Goal: Task Accomplishment & Management: Manage account settings

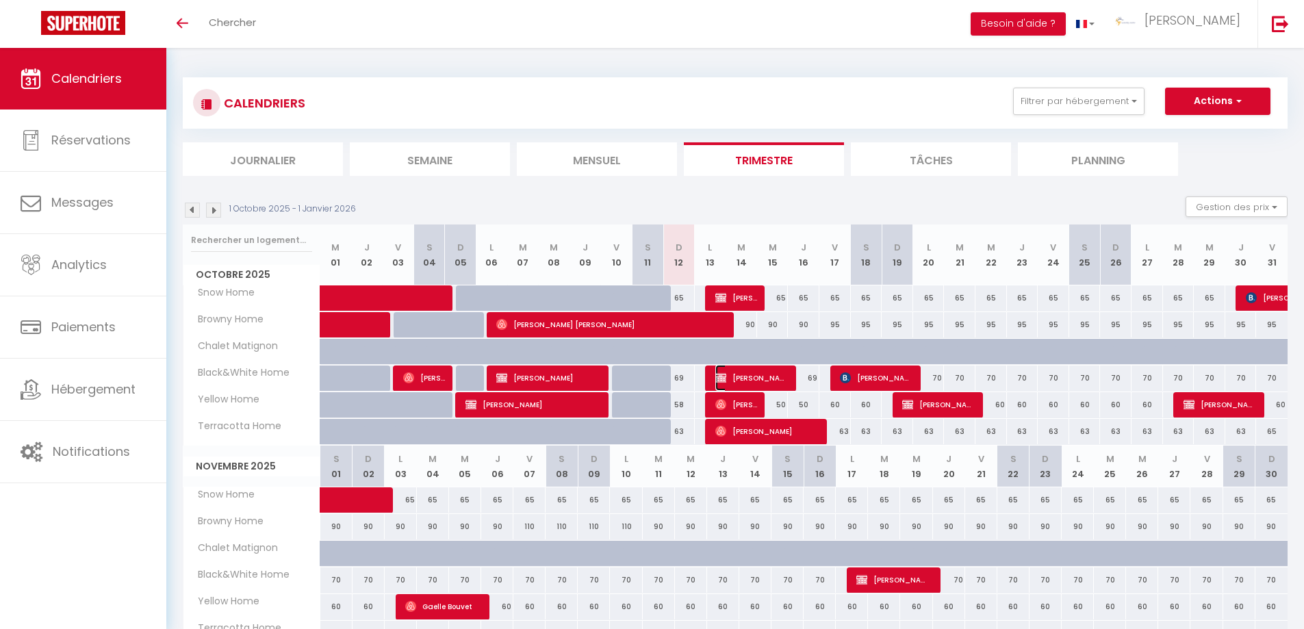
click at [740, 375] on span "[PERSON_NAME]" at bounding box center [751, 378] width 73 height 26
select select "OK"
select select "KO"
select select "0"
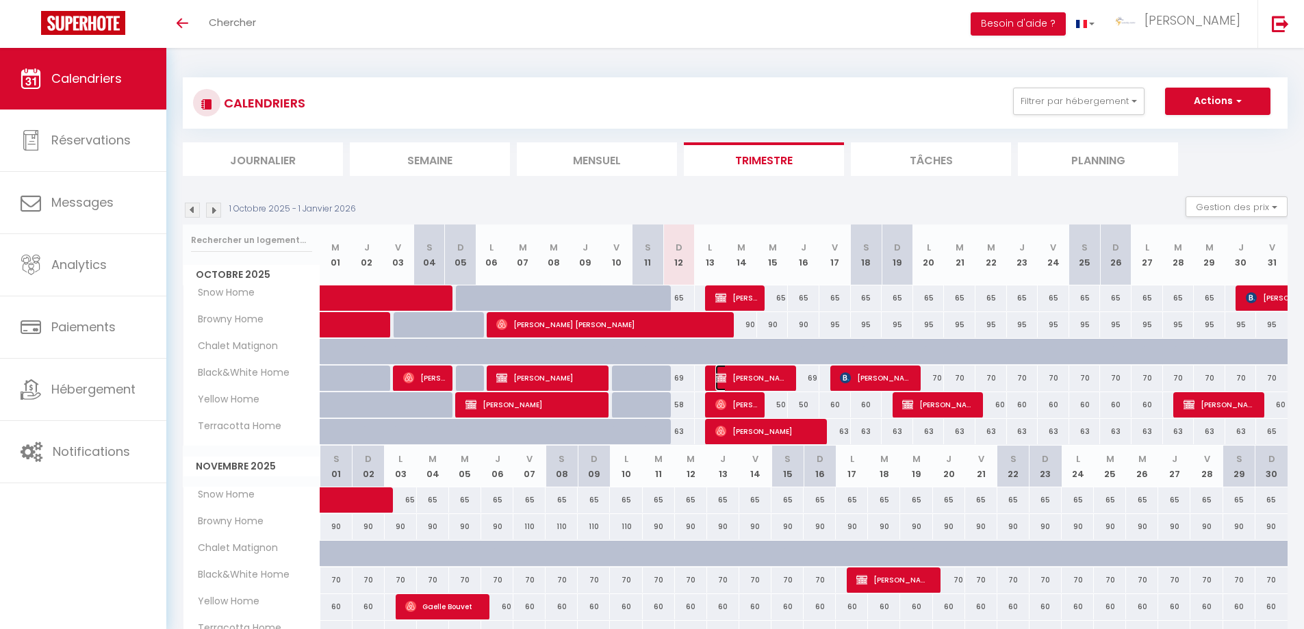
select select "1"
select select
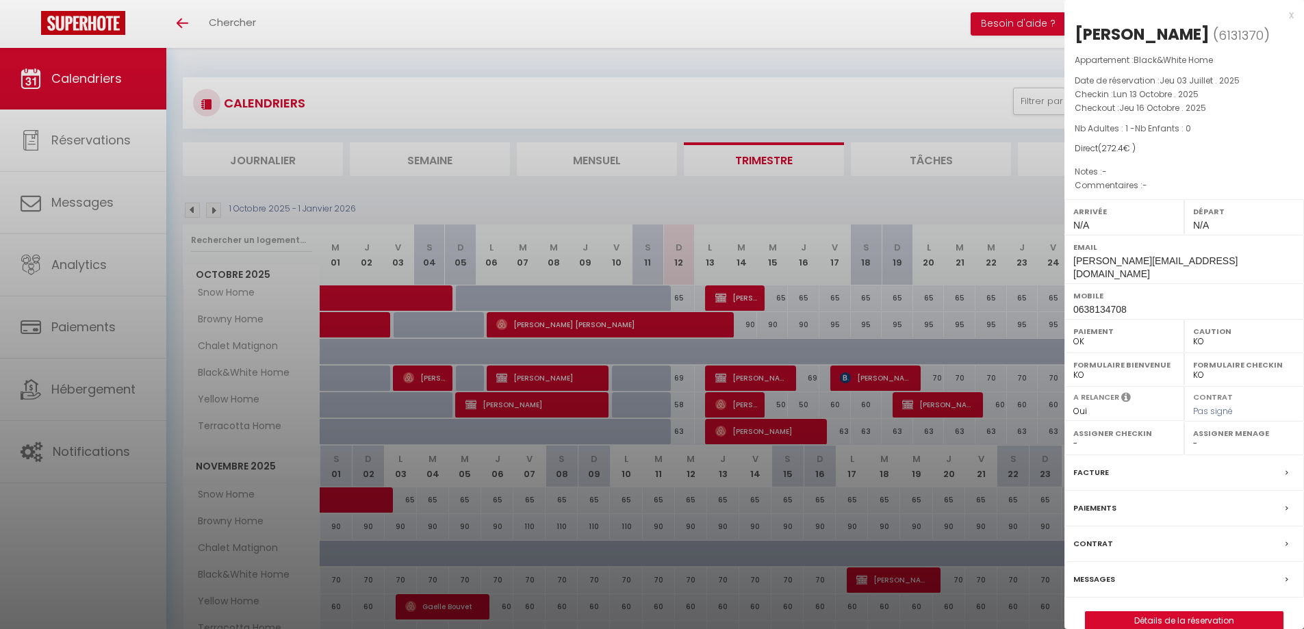
click at [1096, 465] on label "Facture" at bounding box center [1091, 472] width 36 height 14
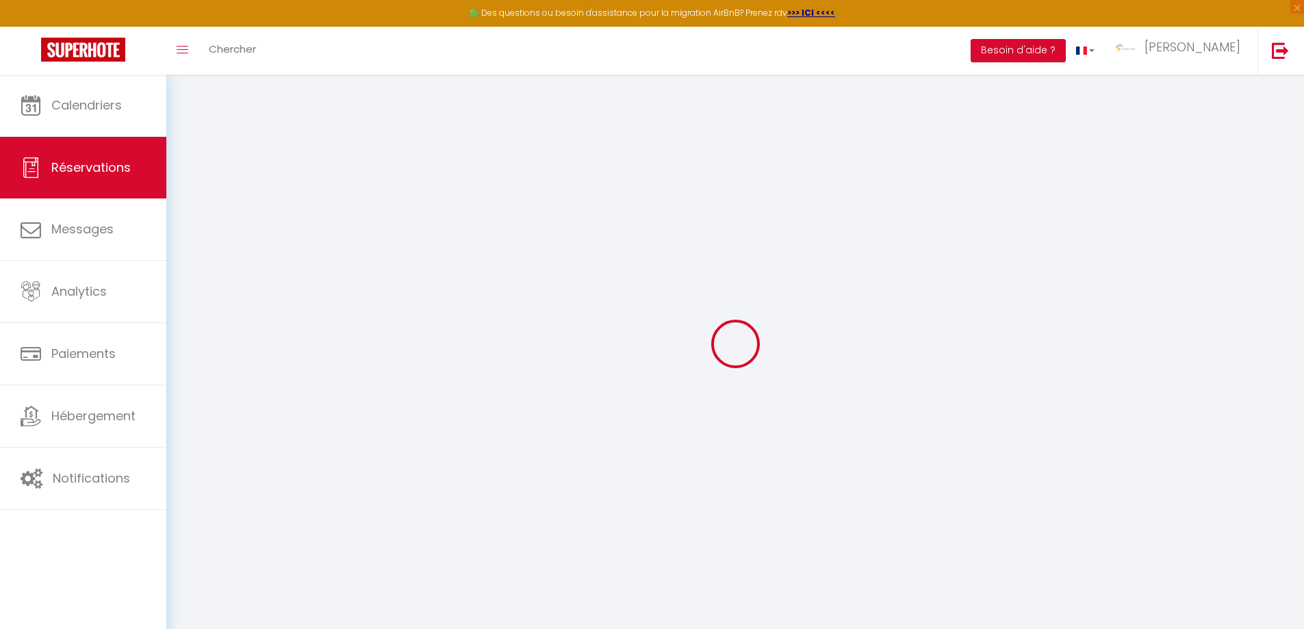
select select "cleaning"
select select "taxes"
select select
checkbox input "false"
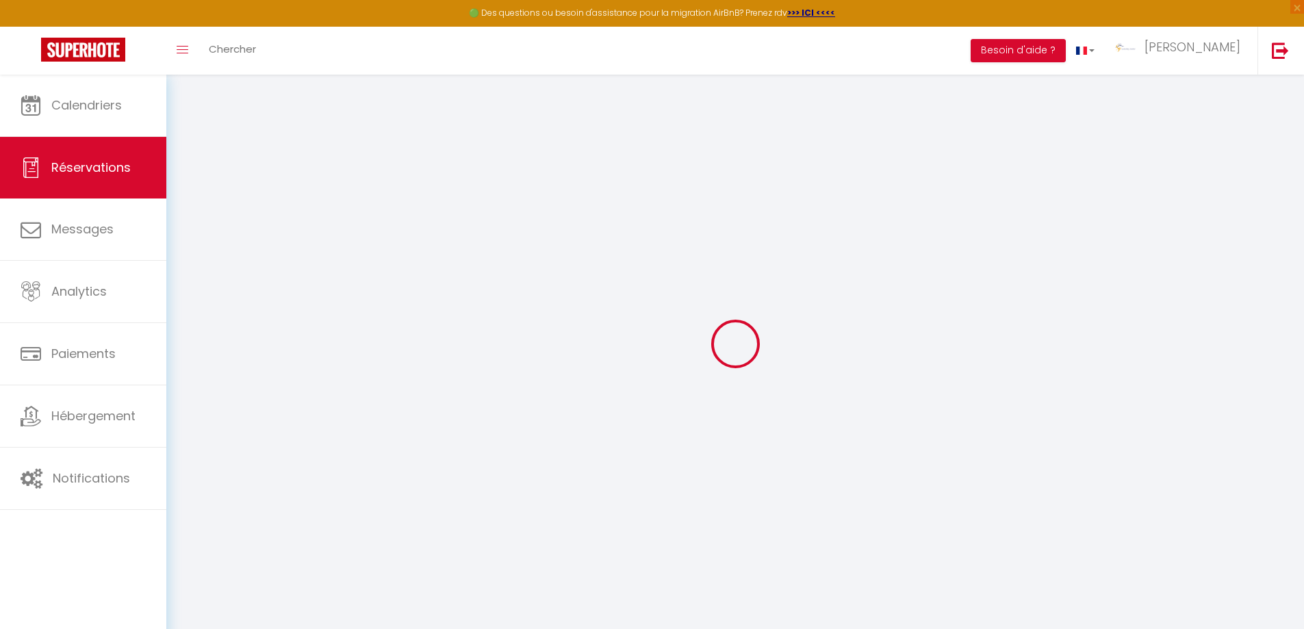
select index
select select
checkbox input "false"
select index
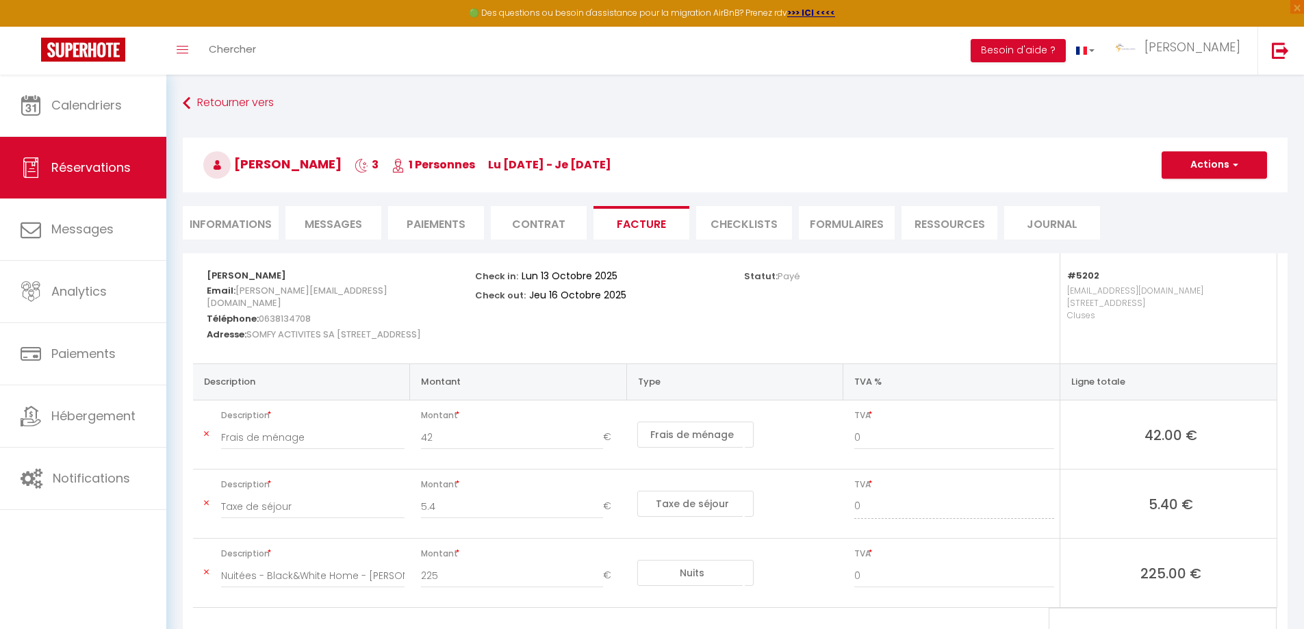
click at [443, 229] on li "Paiements" at bounding box center [436, 223] width 96 height 34
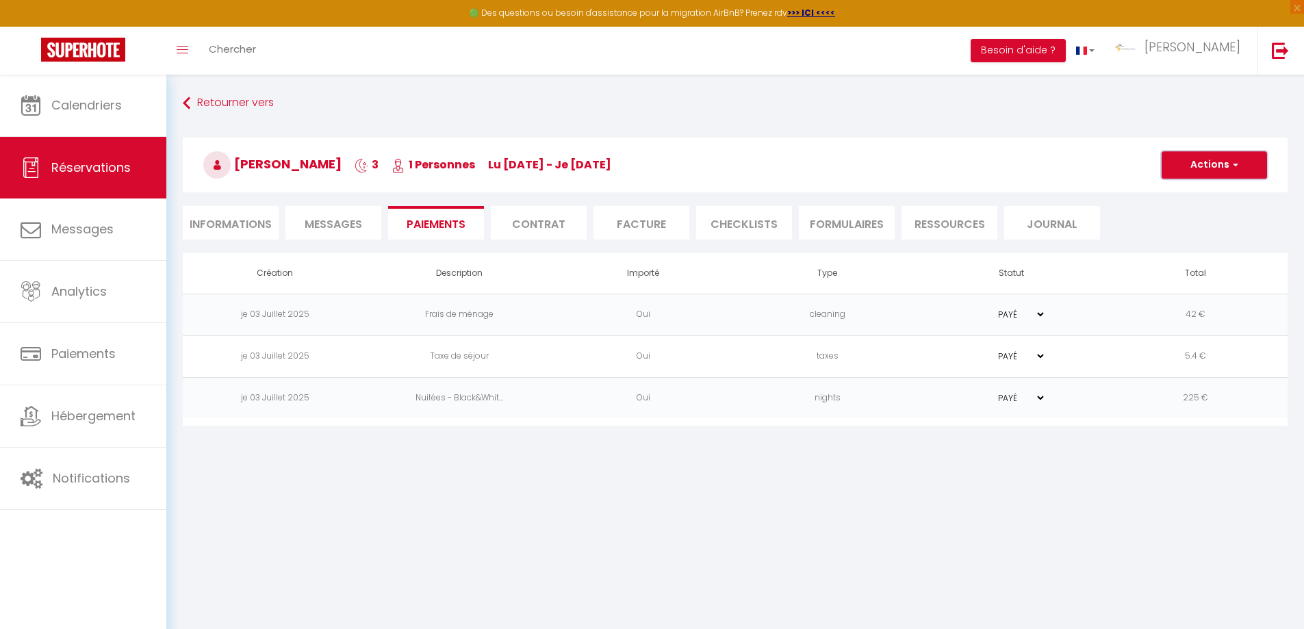
click at [1237, 162] on span "button" at bounding box center [1233, 165] width 8 height 12
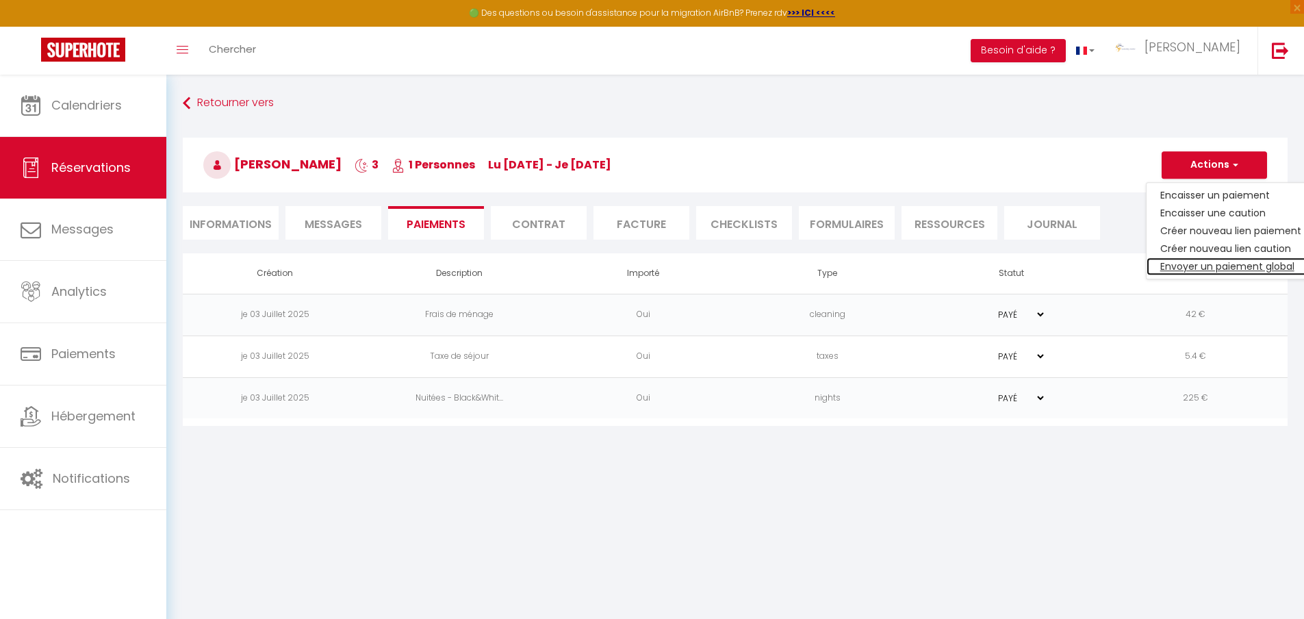
click at [1234, 265] on link "Envoyer un paiement global" at bounding box center [1230, 266] width 168 height 18
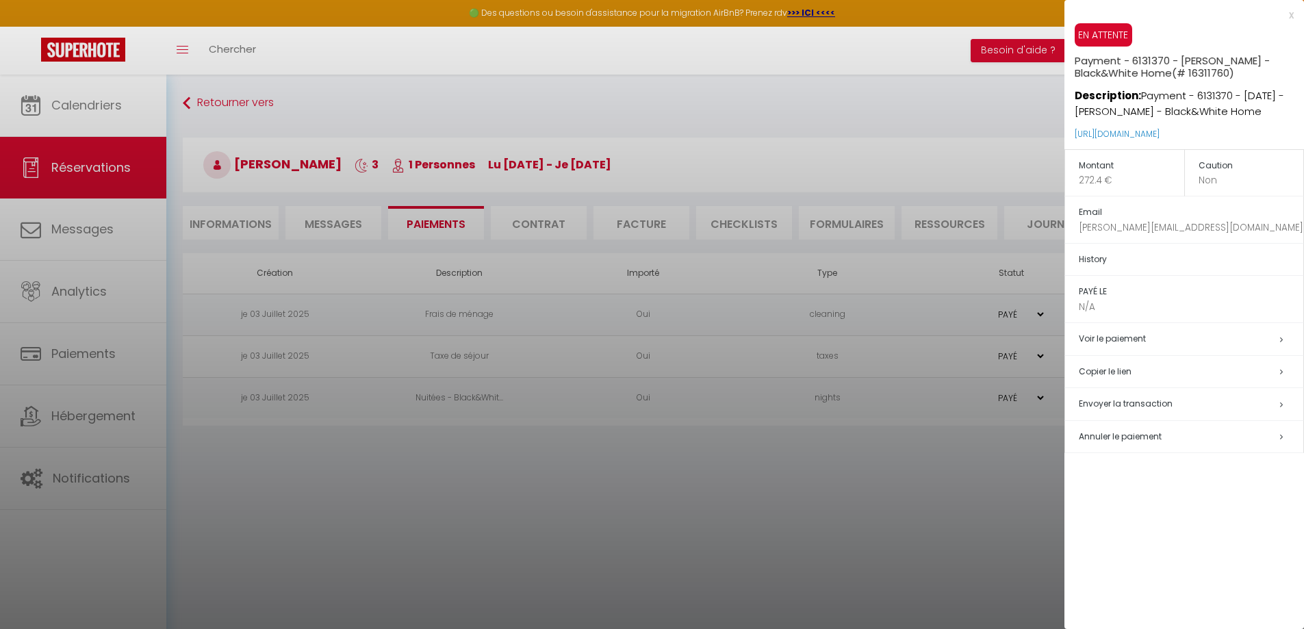
click at [1117, 403] on span "Envoyer la transaction" at bounding box center [1125, 404] width 94 height 12
select select "fr"
type input "[PERSON_NAME][EMAIL_ADDRESS][DOMAIN_NAME]"
type input "Demande de paiement"
type textarea "Bonjour, Nous vous invitons à cliquer sur le lien ci-dessous pour effectuer le …"
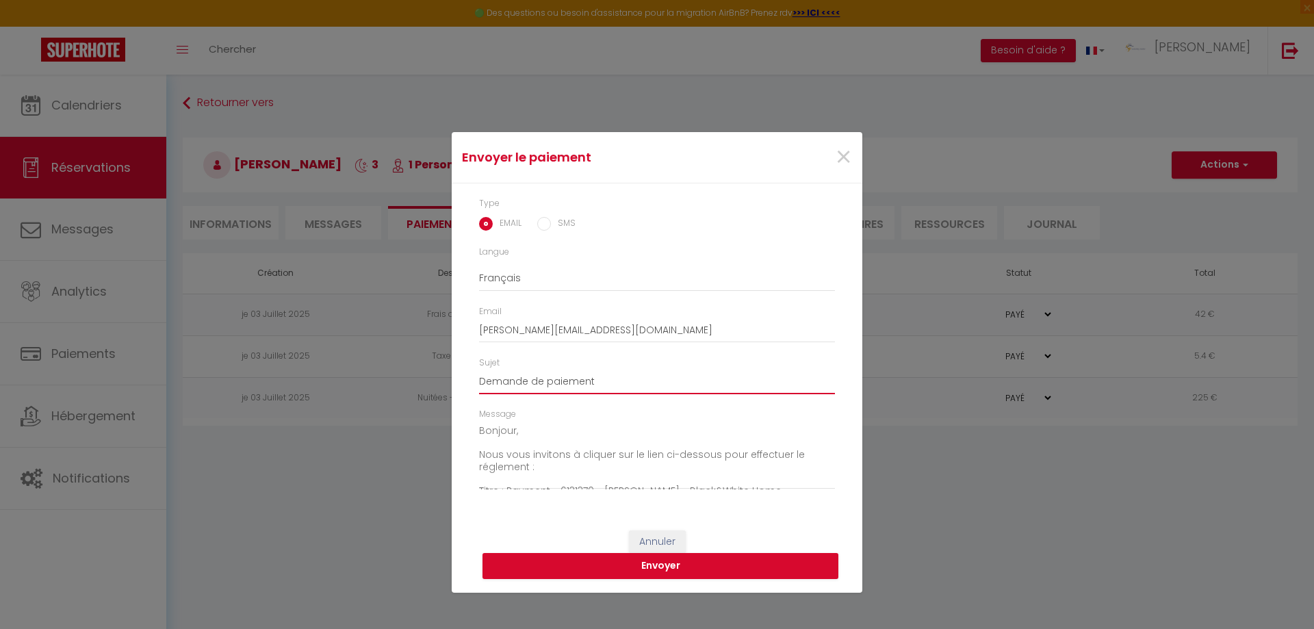
click at [624, 384] on input "Demande de paiement" at bounding box center [657, 382] width 356 height 25
type input "Demande de paiement black and white oct"
click at [611, 572] on button "Envoyer" at bounding box center [660, 566] width 356 height 26
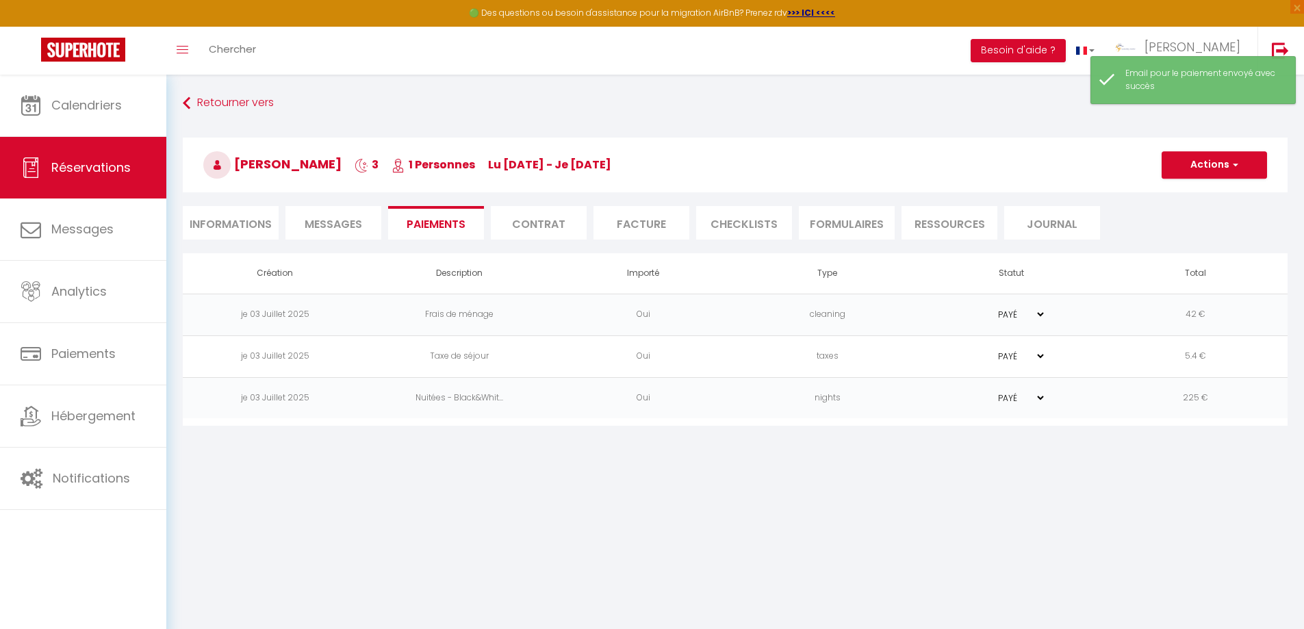
click at [647, 220] on li "Facture" at bounding box center [641, 223] width 96 height 34
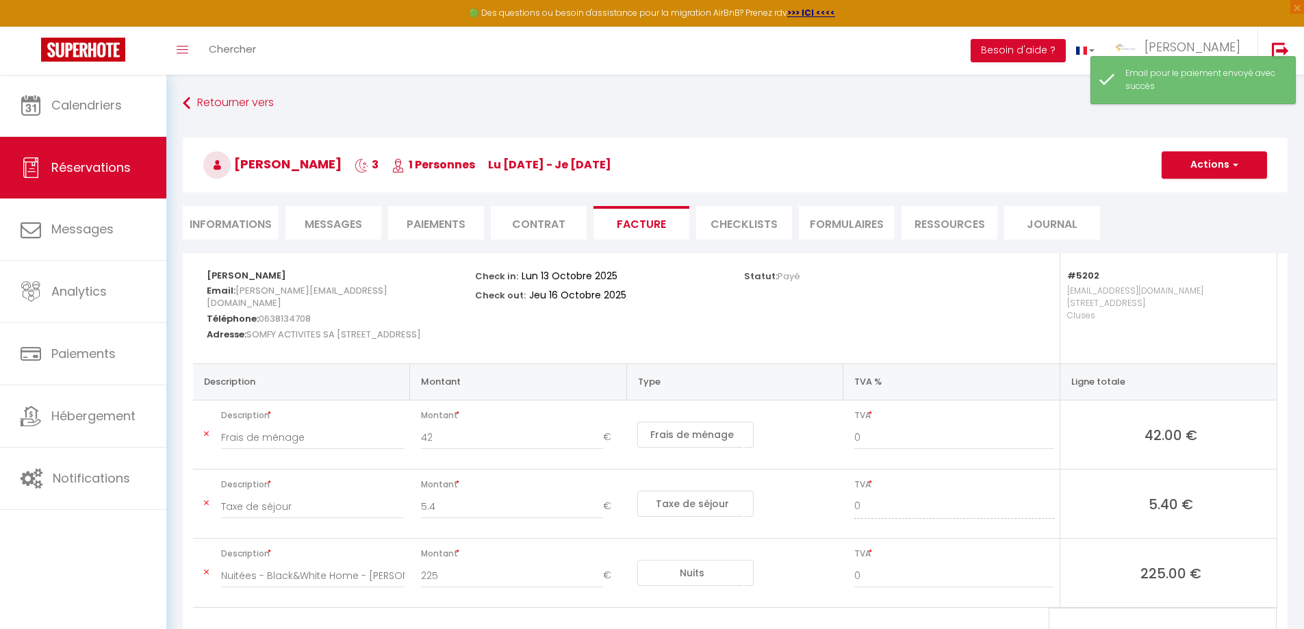
click at [721, 428] on select "Nuits Frais de ménage Taxe de séjour Autre Frais de service hôte Frais de paiem…" at bounding box center [695, 435] width 116 height 26
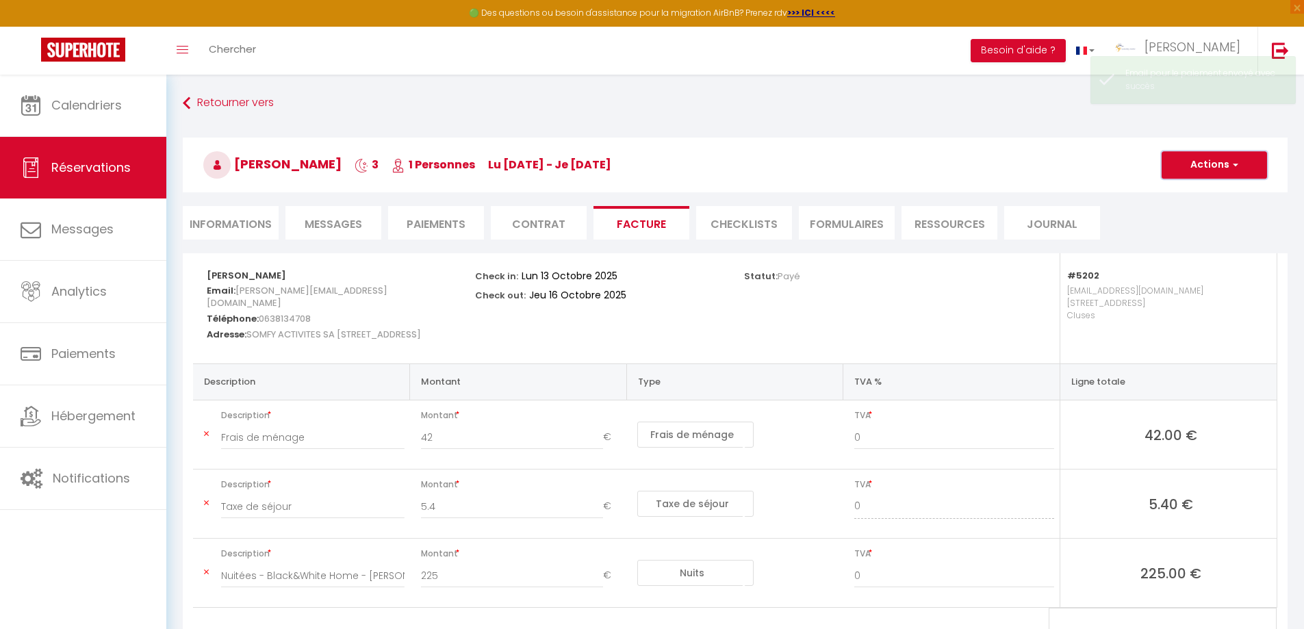
click at [1236, 164] on span "button" at bounding box center [1233, 165] width 8 height 12
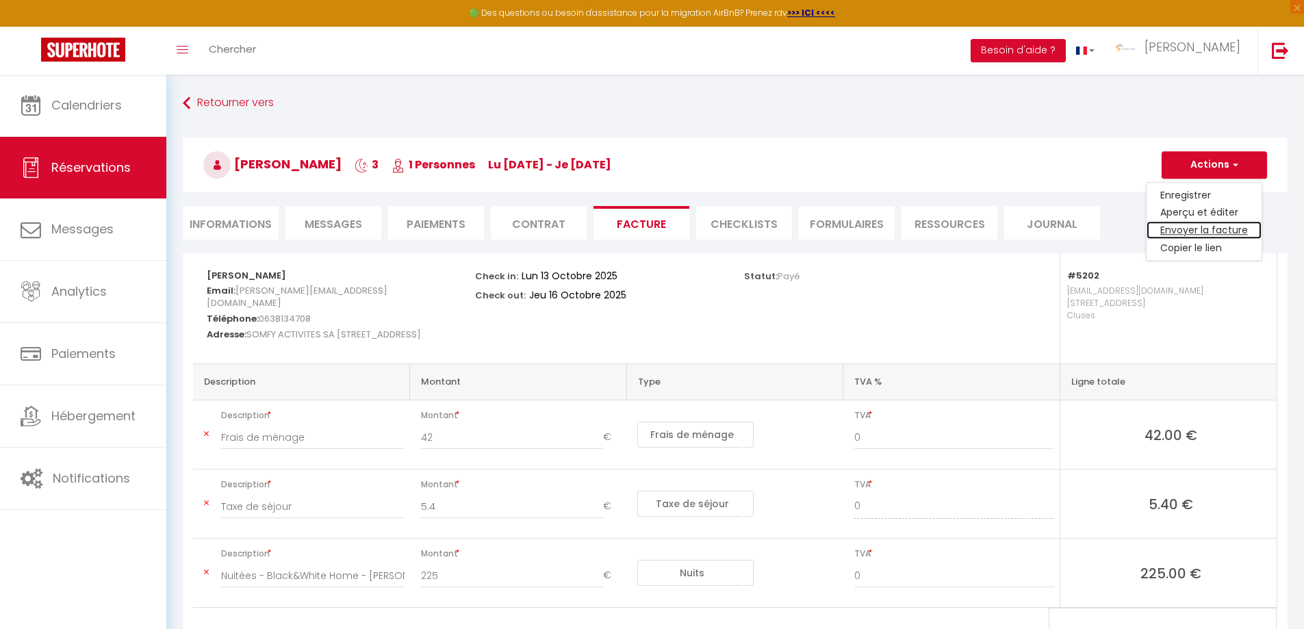
click at [1189, 234] on link "Envoyer la facture" at bounding box center [1203, 231] width 115 height 18
type input "[PERSON_NAME][EMAIL_ADDRESS][DOMAIN_NAME]"
select select "fr"
type input "Votre facture 6131370 - Black&White Home"
type textarea "Bonjour, Voici le lien pour télécharger votre facture : [URL][DOMAIN_NAME] Déta…"
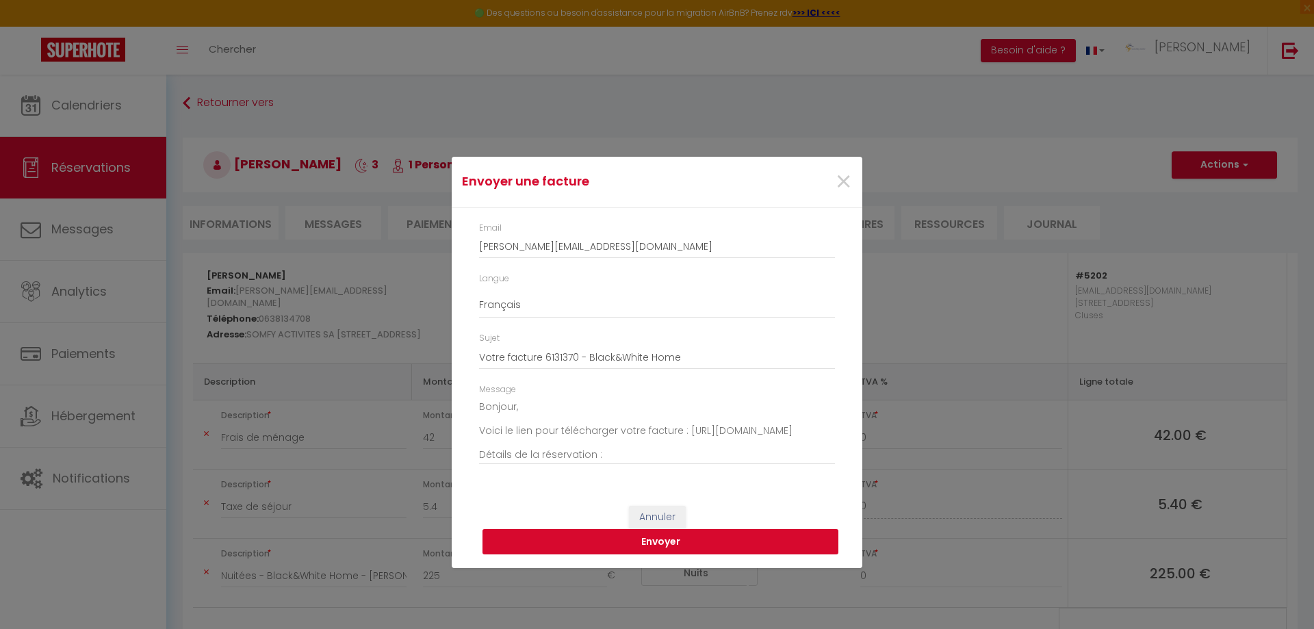
click at [699, 548] on button "Envoyer" at bounding box center [660, 542] width 356 height 26
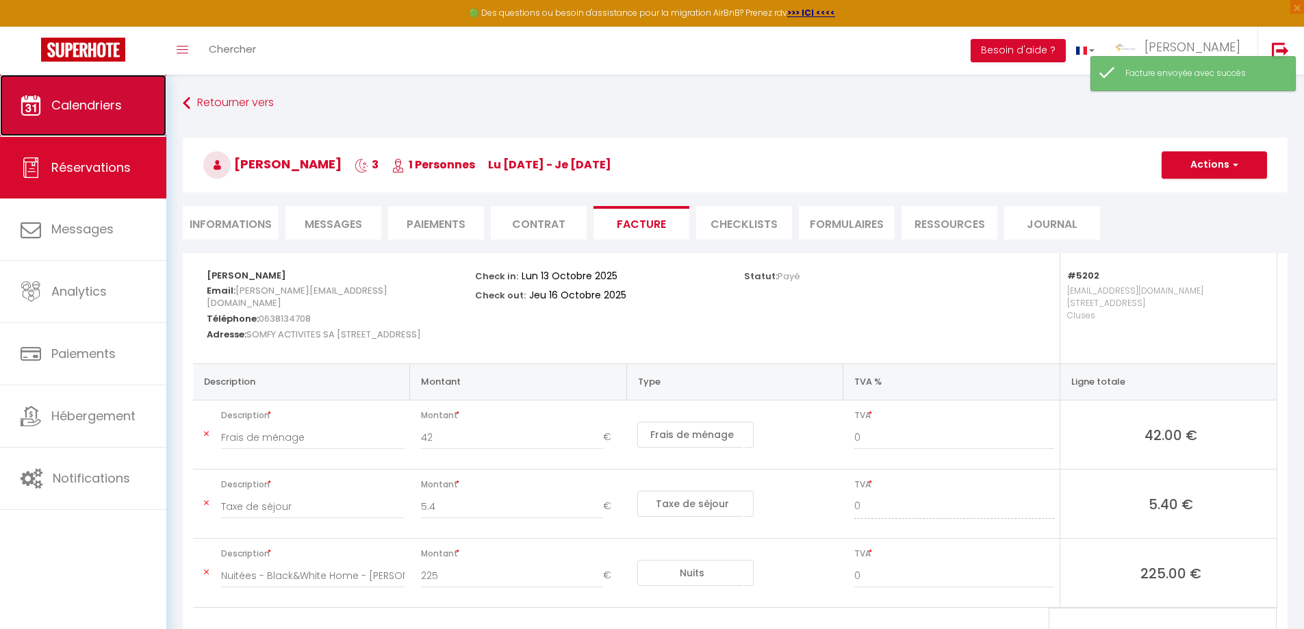
click at [74, 109] on span "Calendriers" at bounding box center [86, 104] width 70 height 17
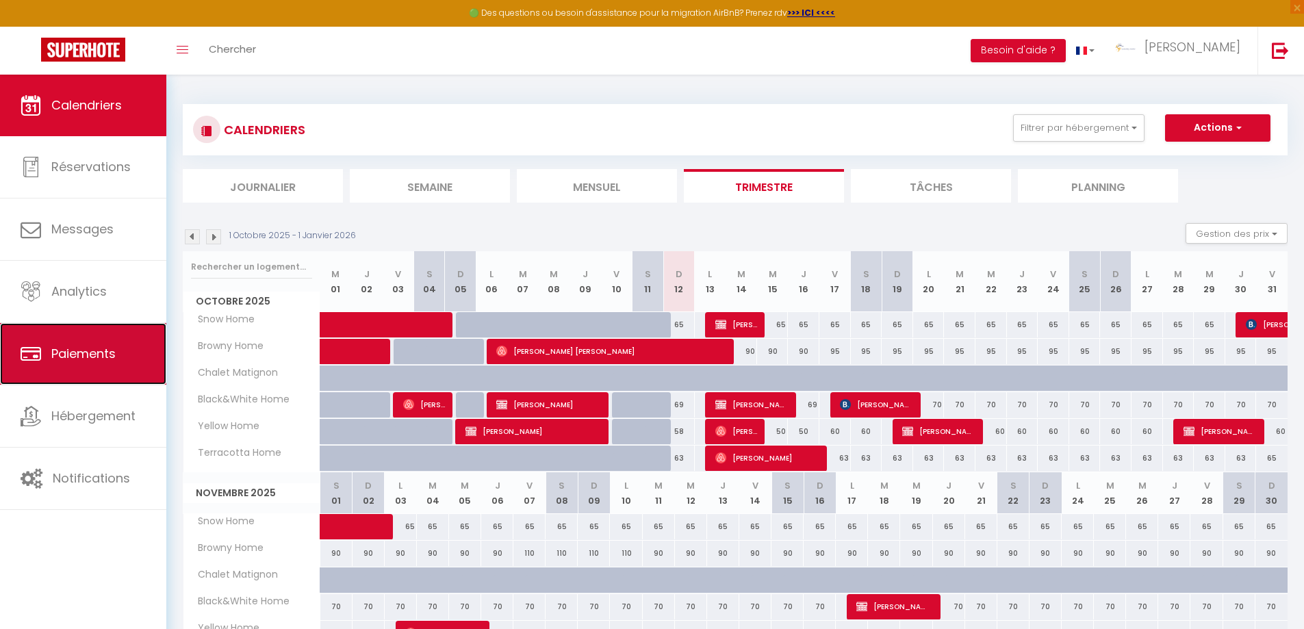
click at [96, 357] on span "Paiements" at bounding box center [83, 353] width 64 height 17
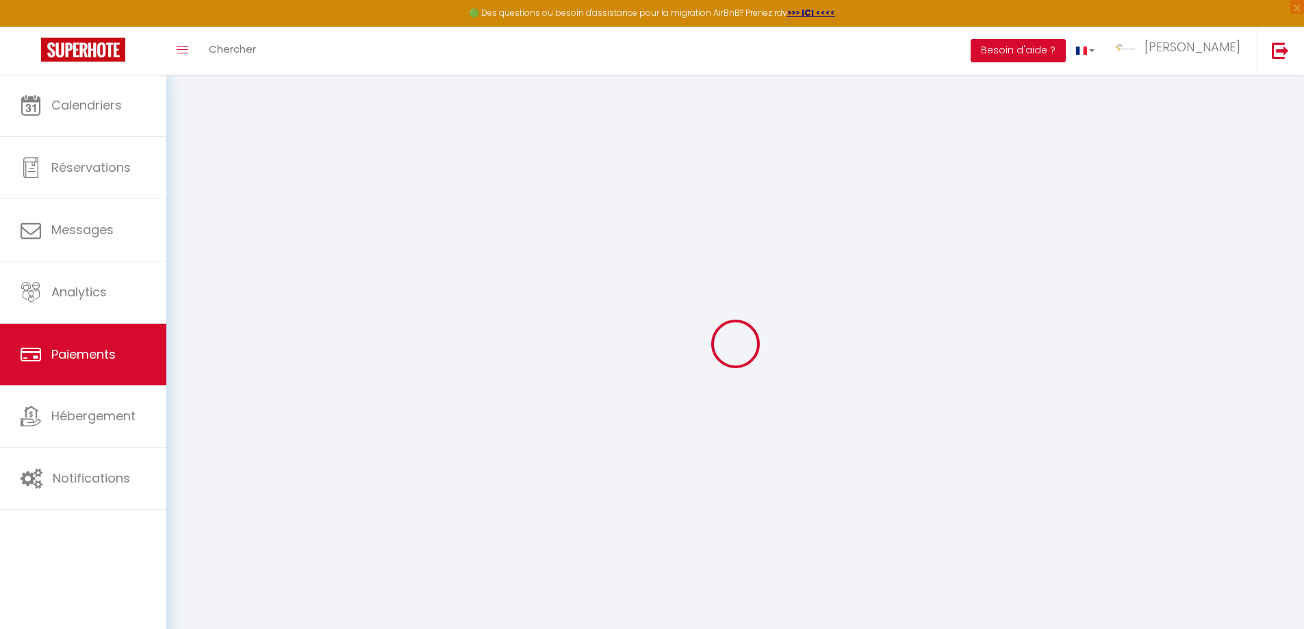
select select "2"
select select "0"
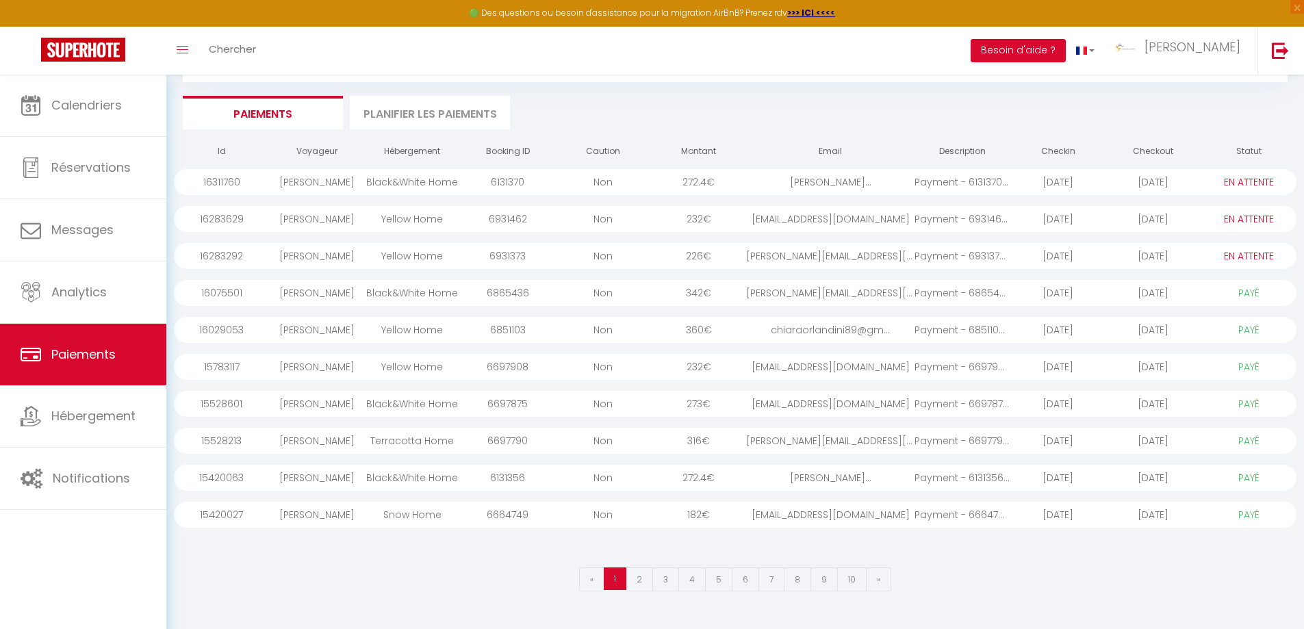
scroll to position [75, 0]
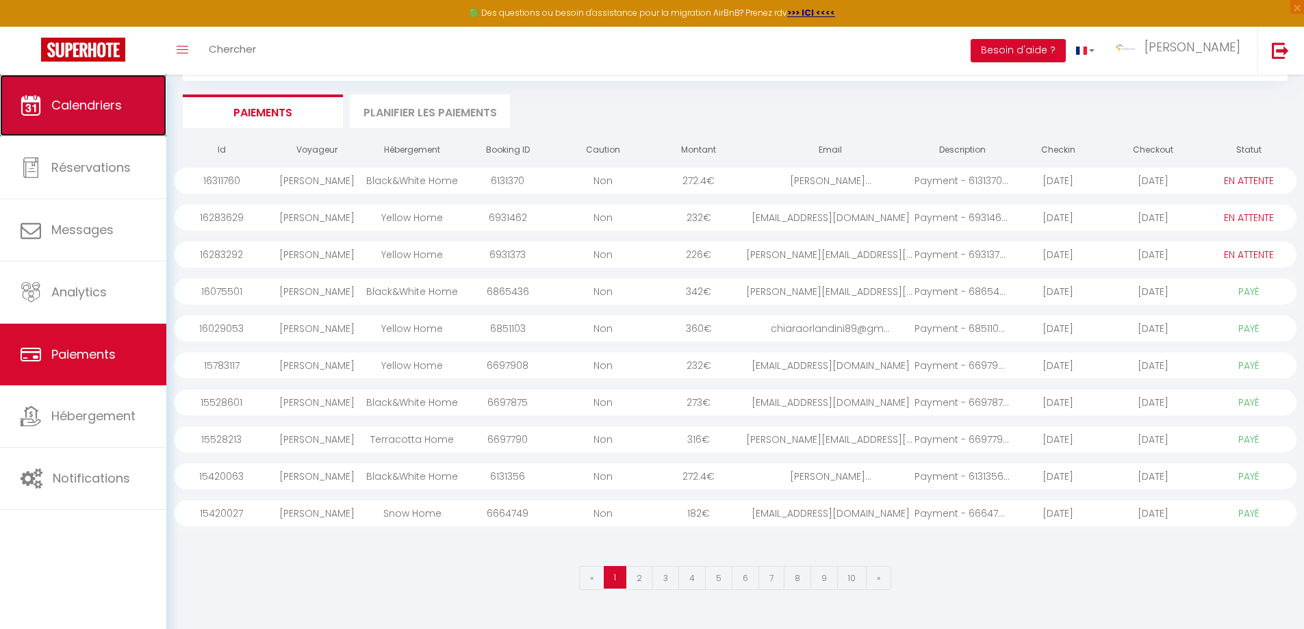
click at [80, 100] on span "Calendriers" at bounding box center [86, 104] width 70 height 17
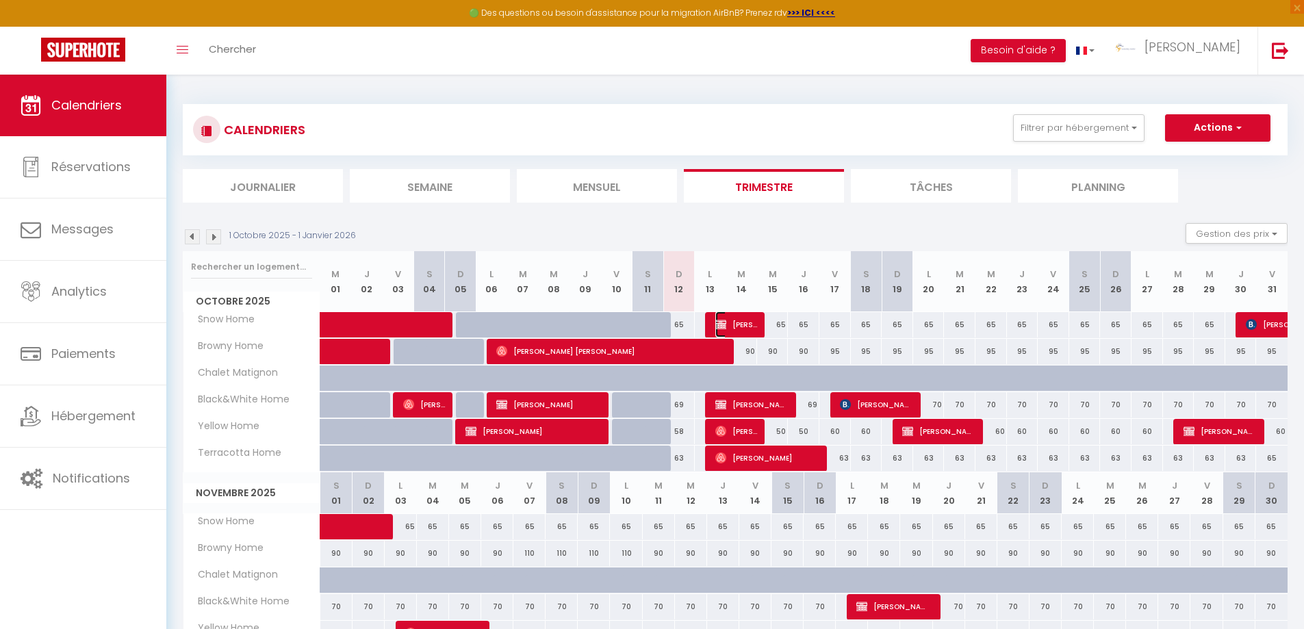
click at [747, 318] on span "[PERSON_NAME]" at bounding box center [736, 324] width 42 height 26
select select "OK"
select select "KO"
select select "0"
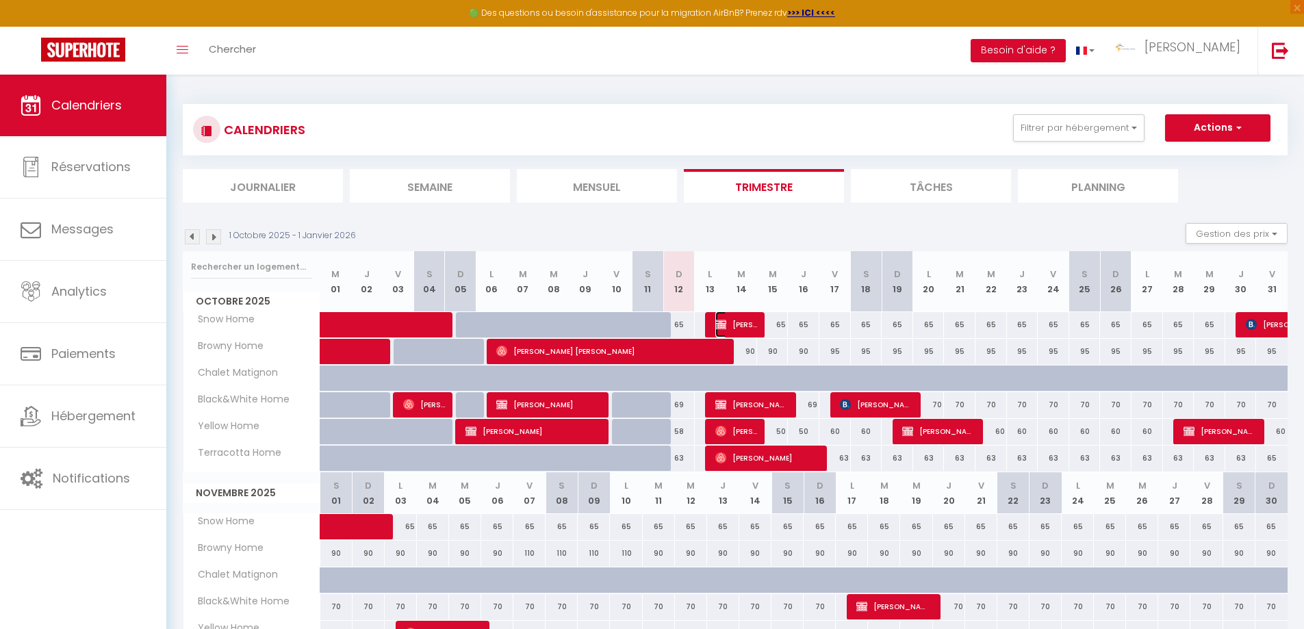
select select "1"
select select
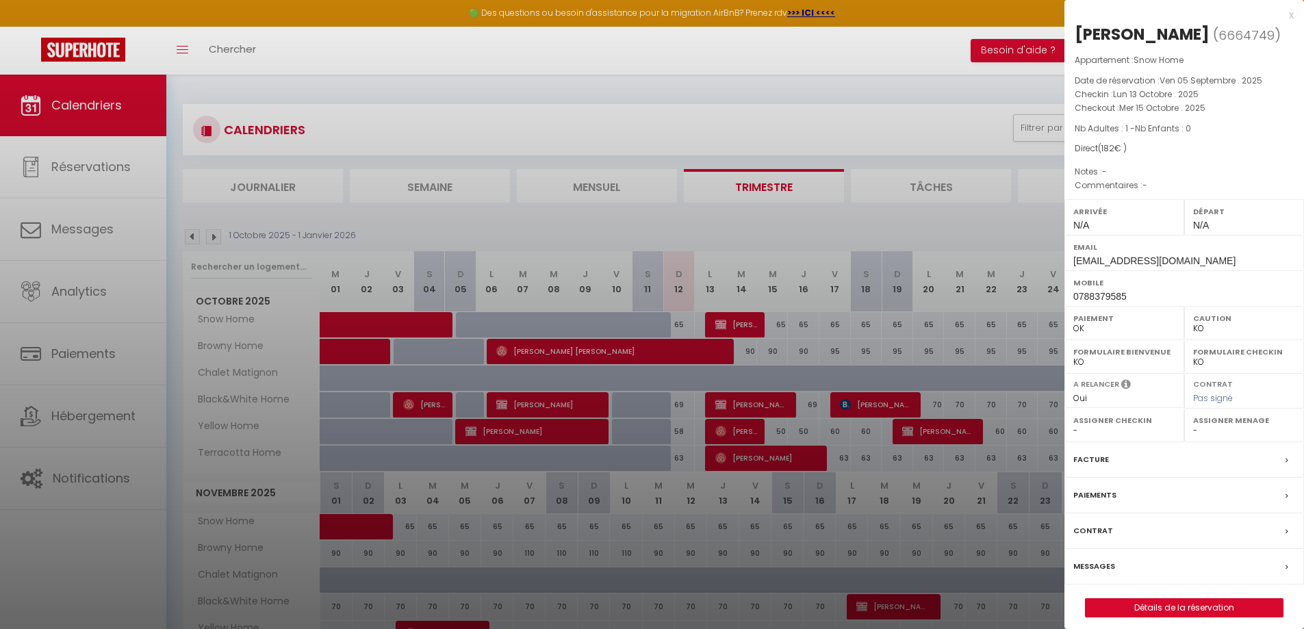
click at [1097, 462] on label "Facture" at bounding box center [1091, 459] width 36 height 14
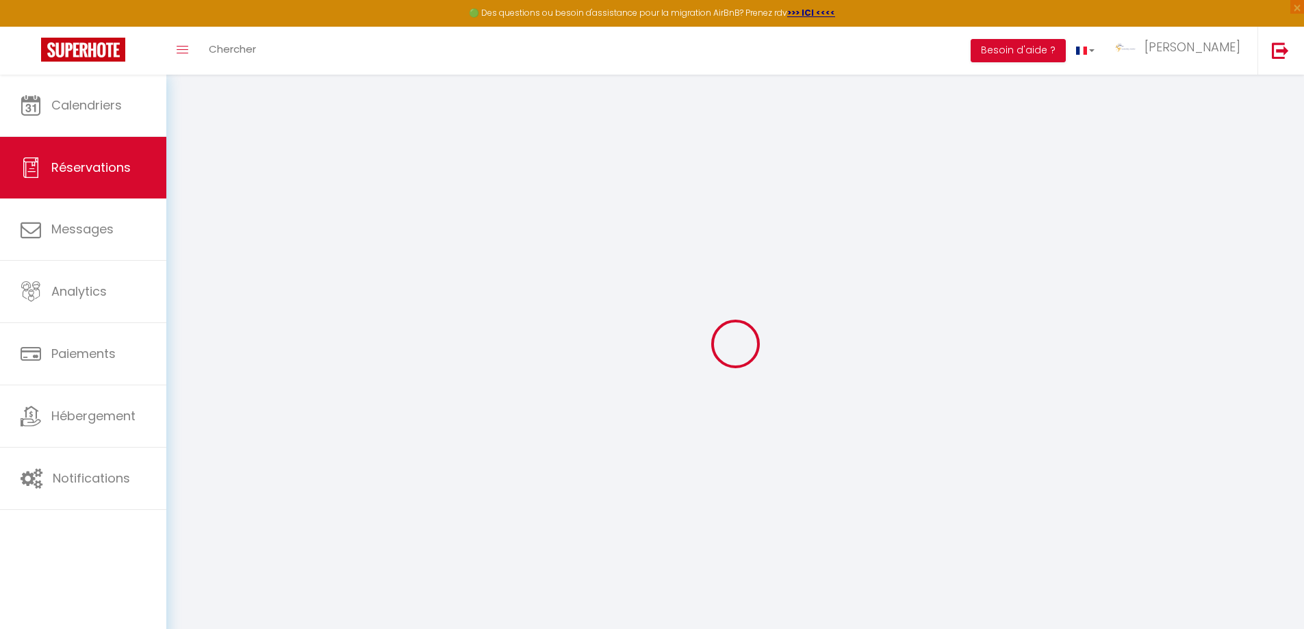
select select
checkbox input "false"
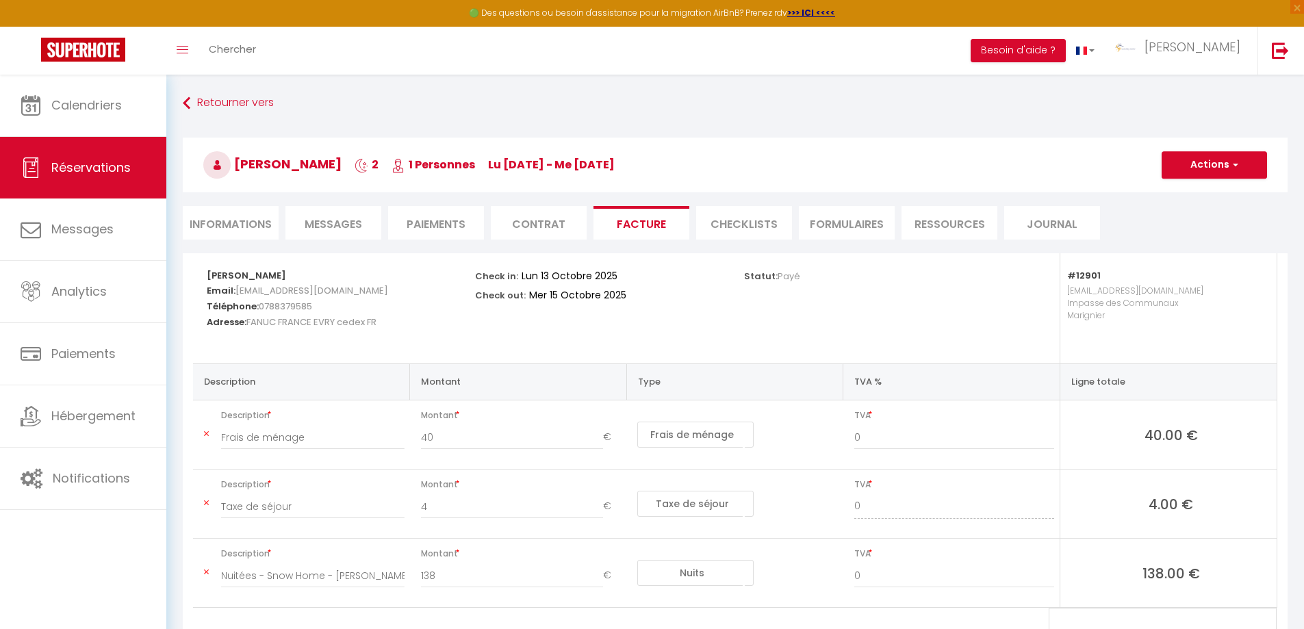
click at [335, 222] on span "Messages" at bounding box center [333, 224] width 57 height 16
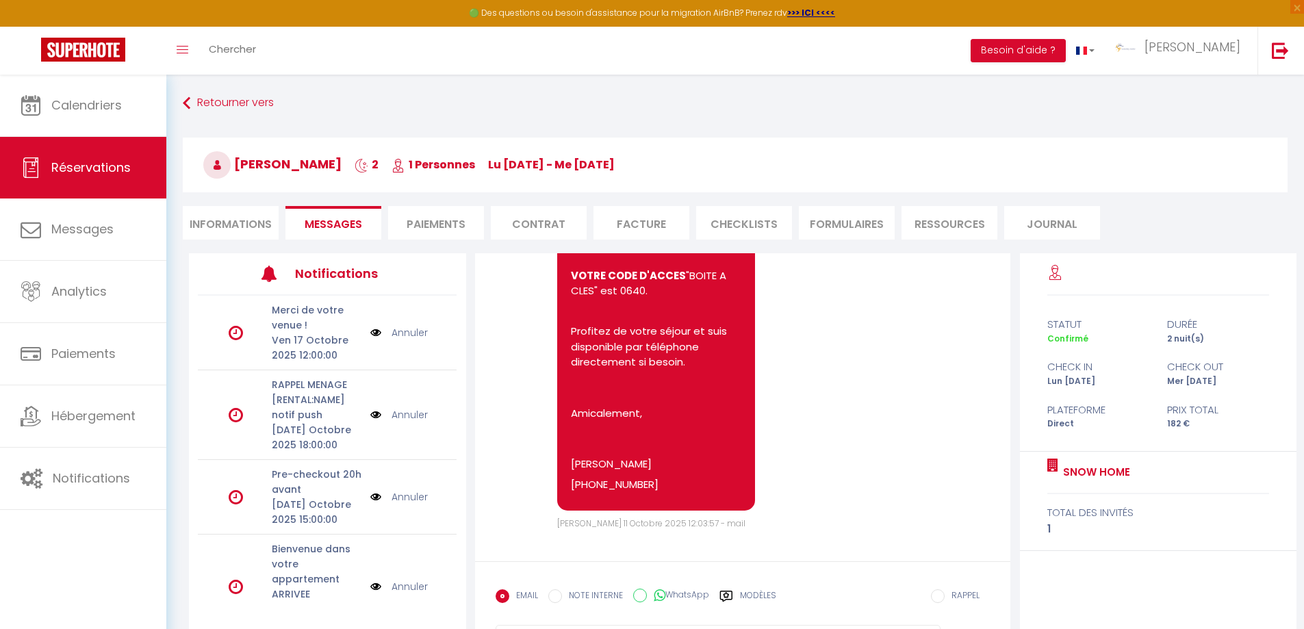
scroll to position [4447, 0]
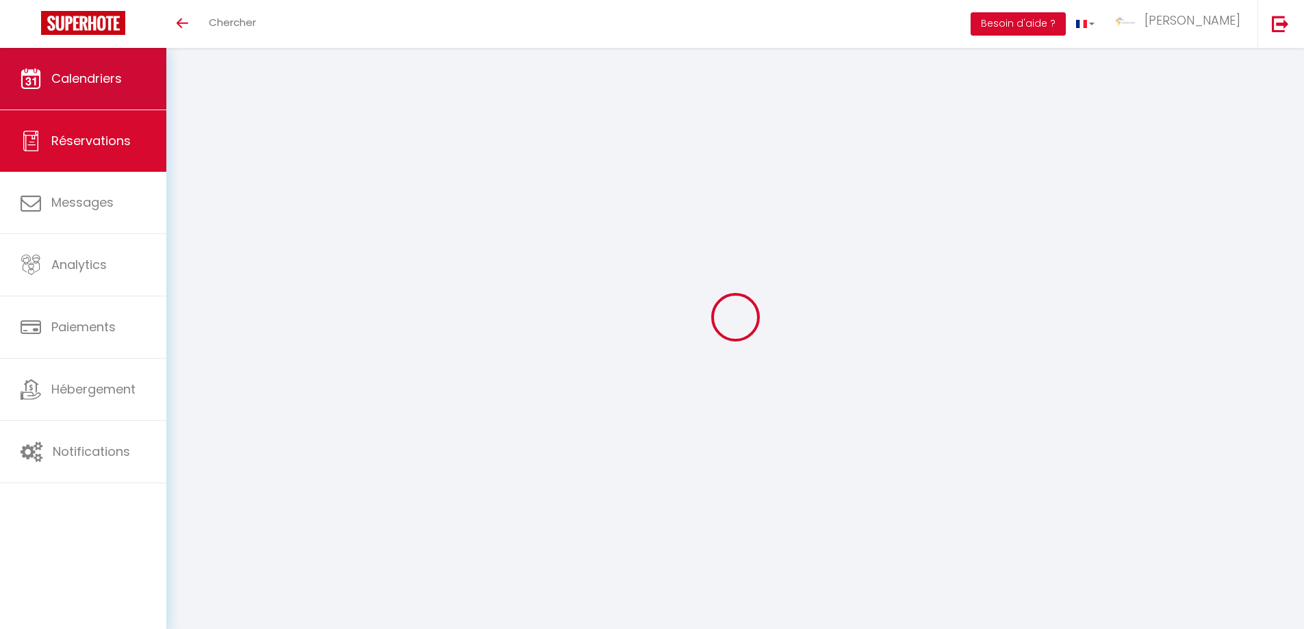
click at [73, 70] on span "Calendriers" at bounding box center [86, 78] width 70 height 17
